Goal: Find specific page/section: Find specific page/section

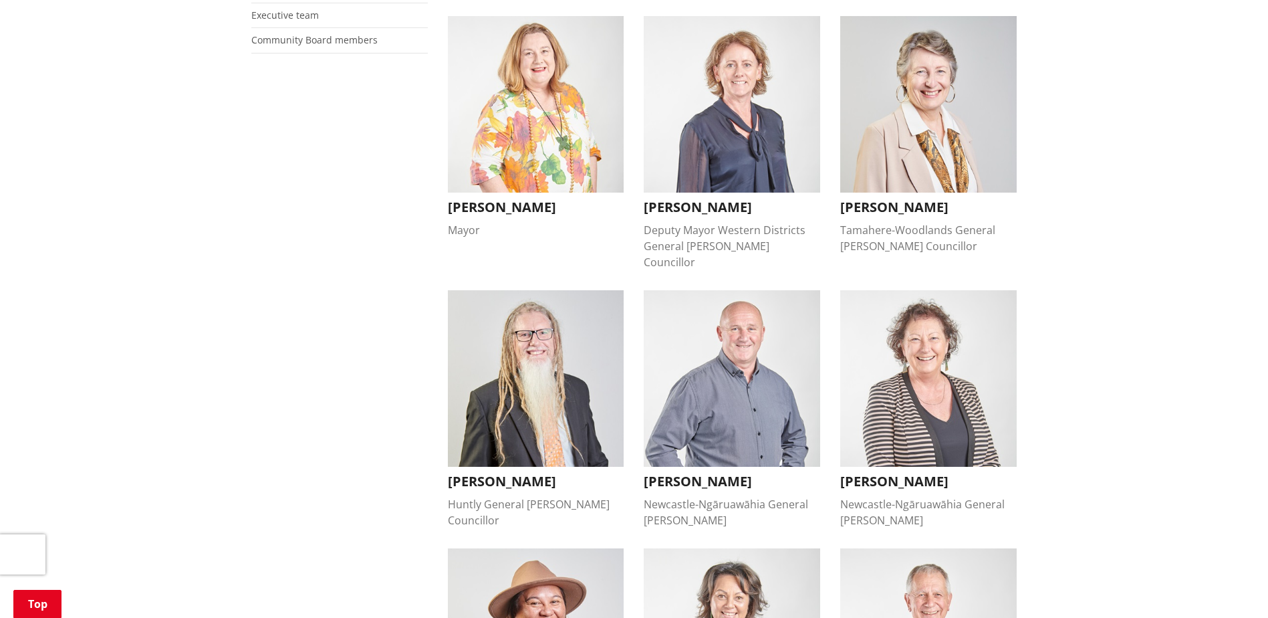
scroll to position [401, 0]
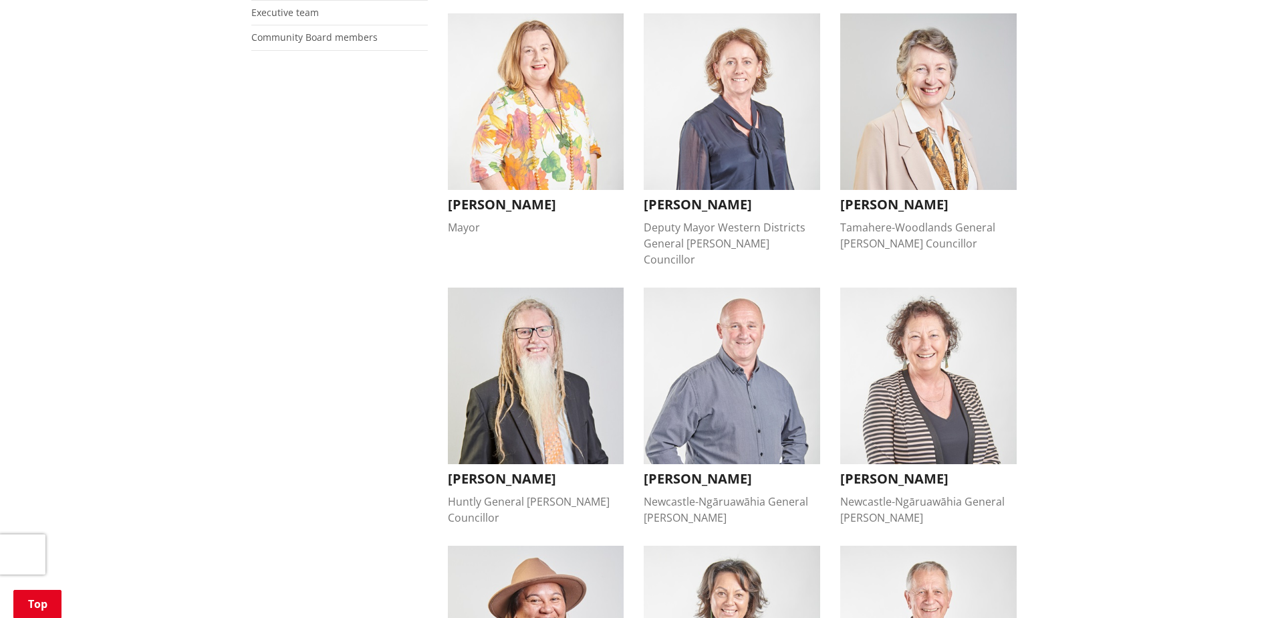
click at [503, 471] on h3 "David Whyte" at bounding box center [536, 479] width 176 height 16
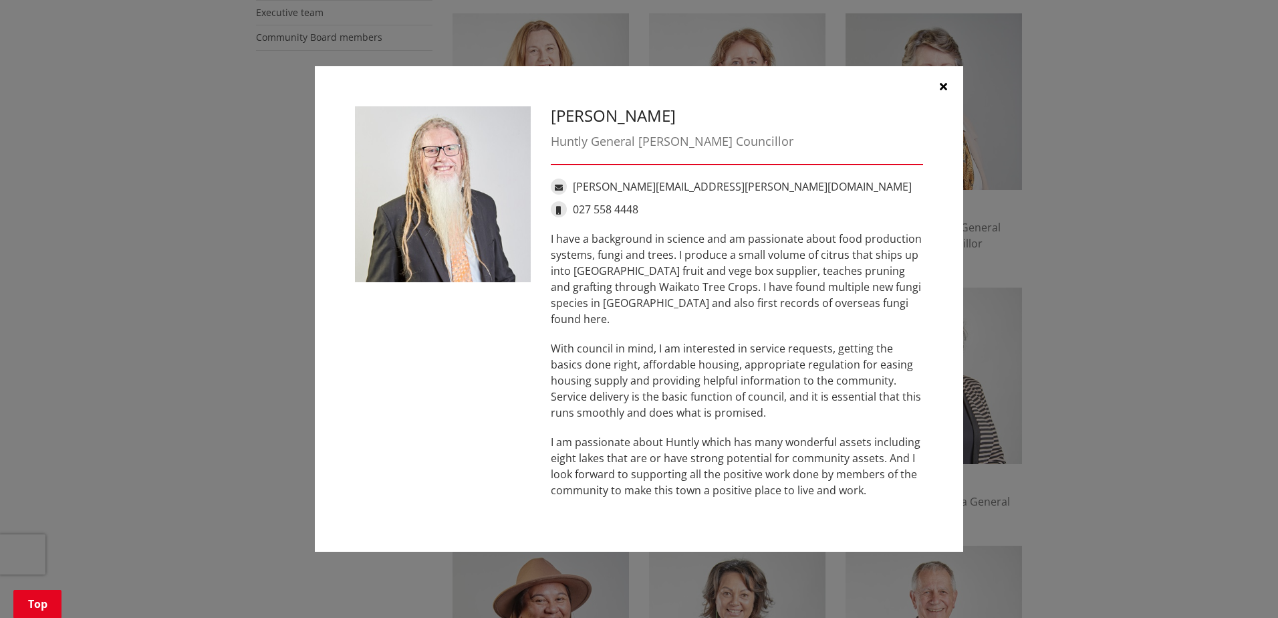
click at [947, 91] on button "button" at bounding box center [943, 86] width 40 height 40
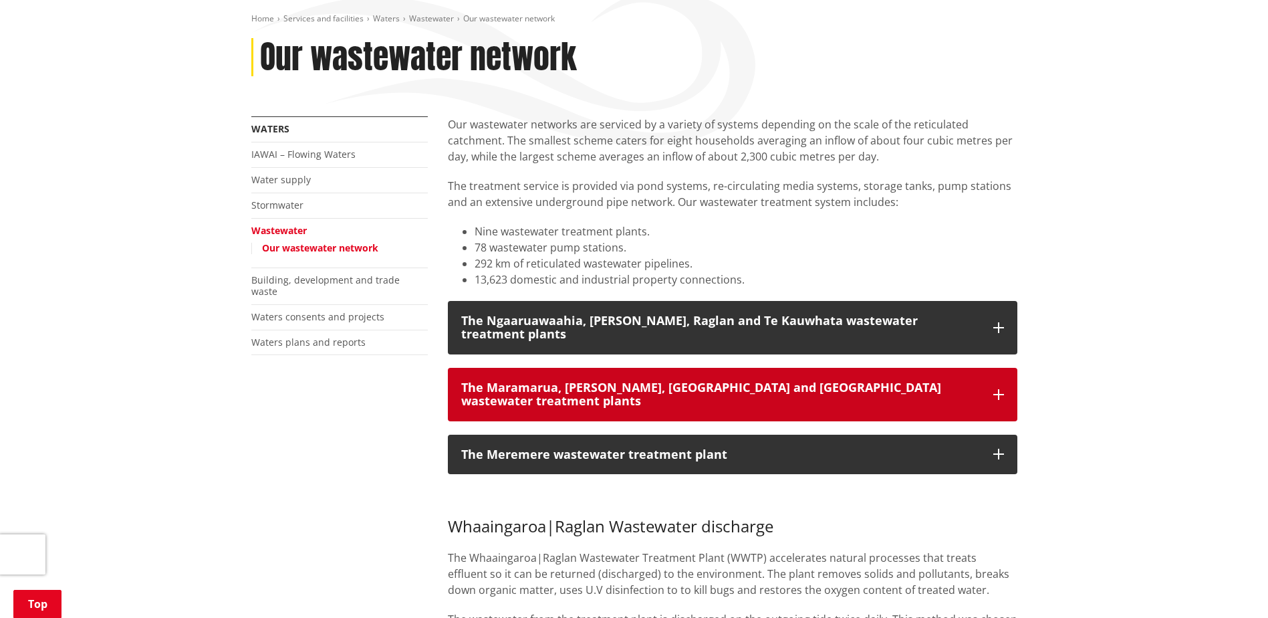
scroll to position [201, 0]
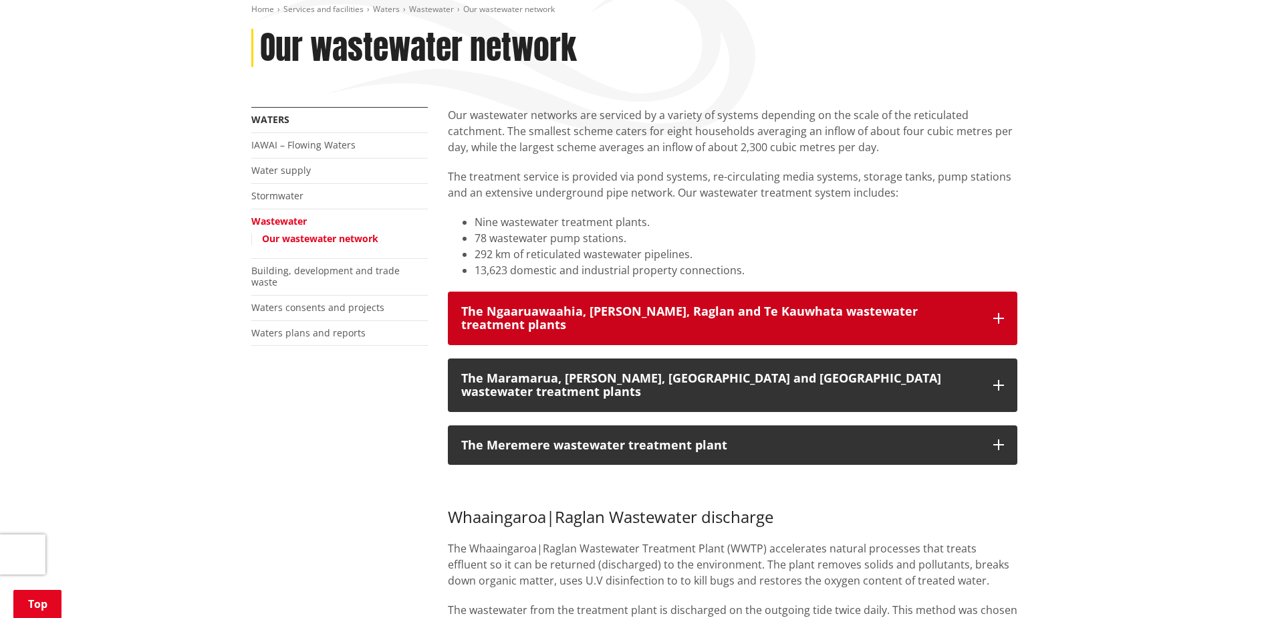
click at [994, 313] on icon "button" at bounding box center [998, 318] width 11 height 11
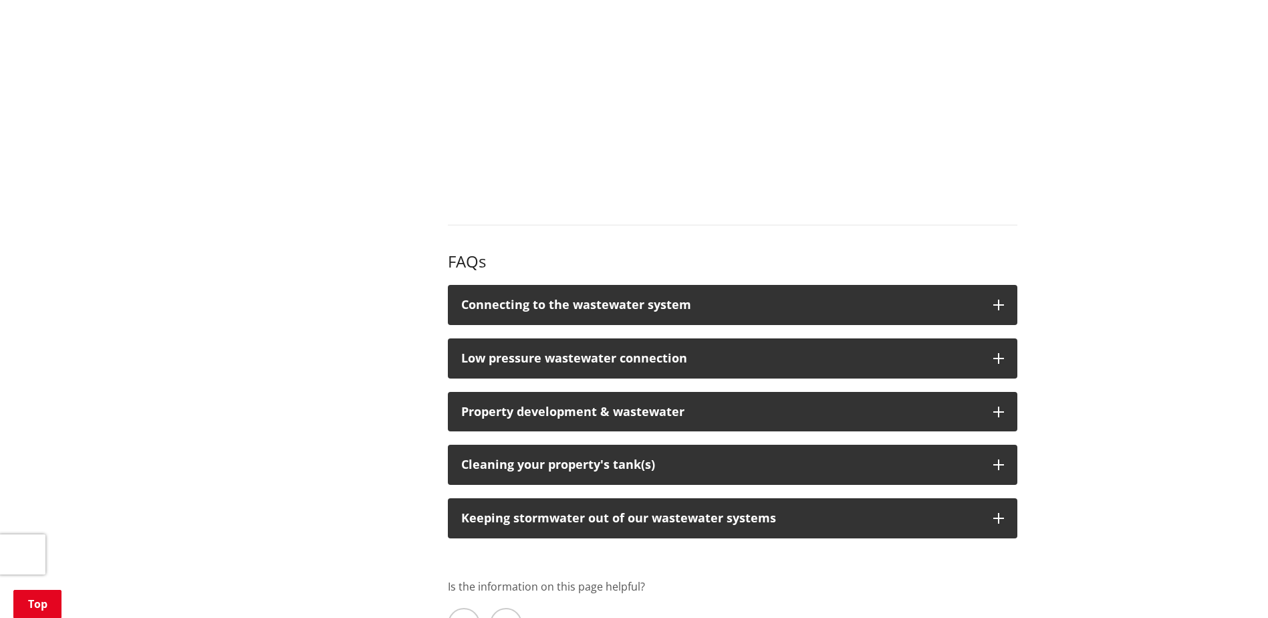
scroll to position [1805, 0]
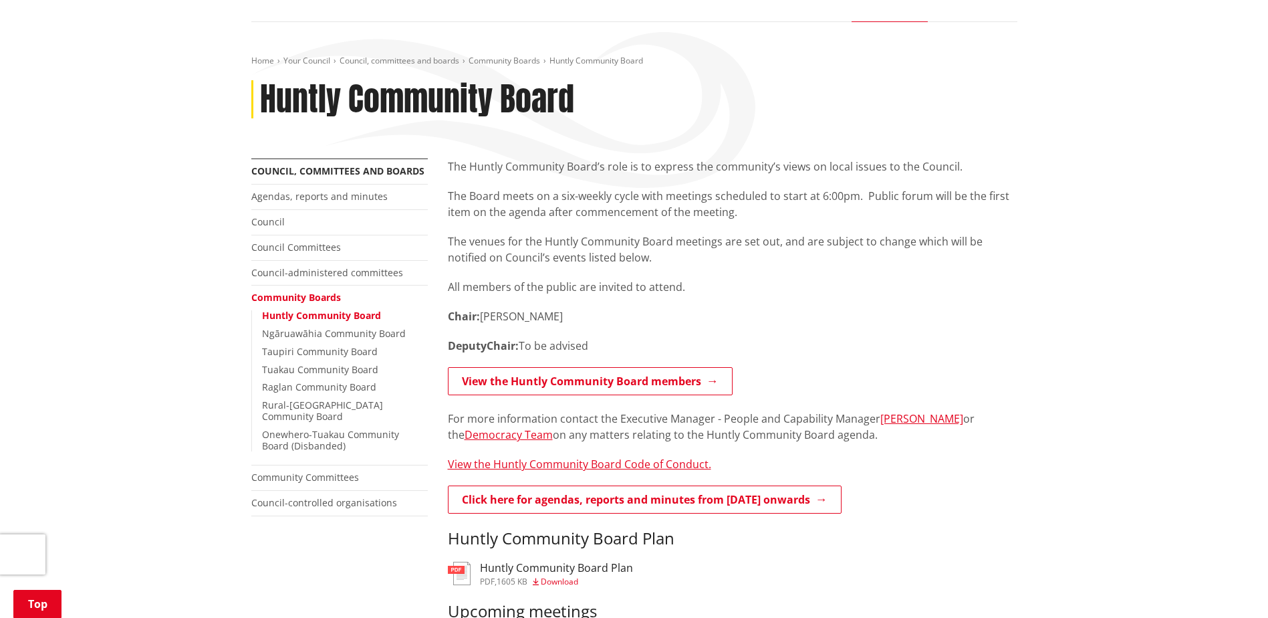
scroll to position [334, 0]
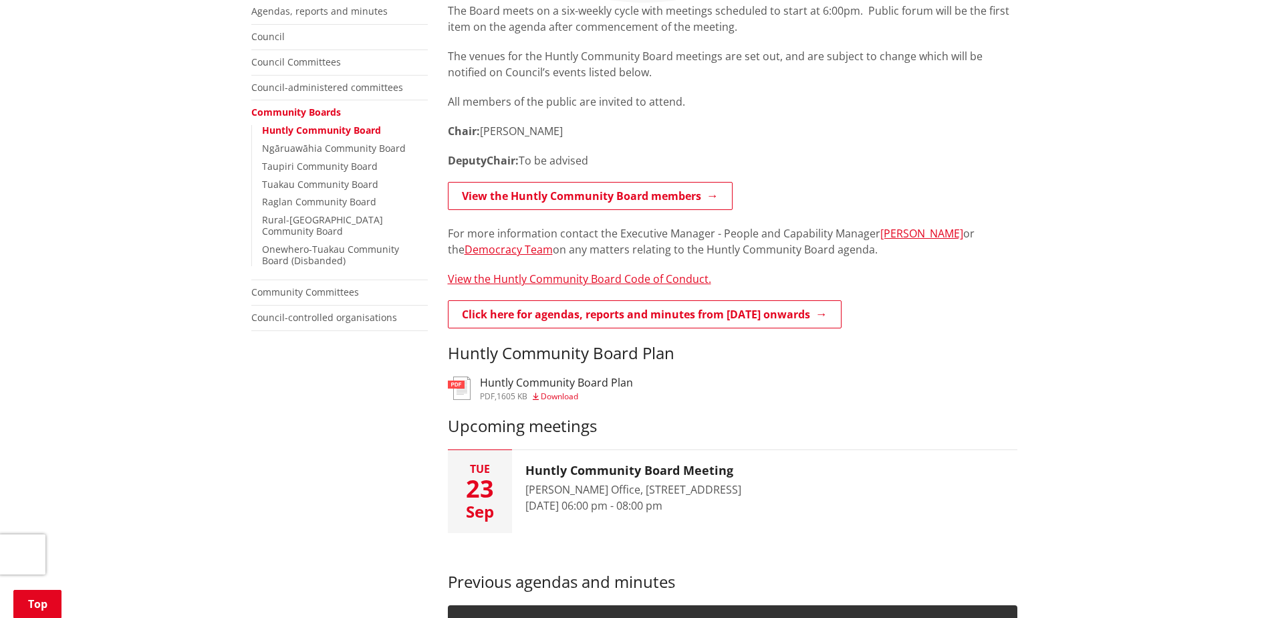
click at [494, 384] on h3 "Huntly Community Board Plan" at bounding box center [556, 382] width 153 height 13
